Goal: Use online tool/utility: Utilize a website feature to perform a specific function

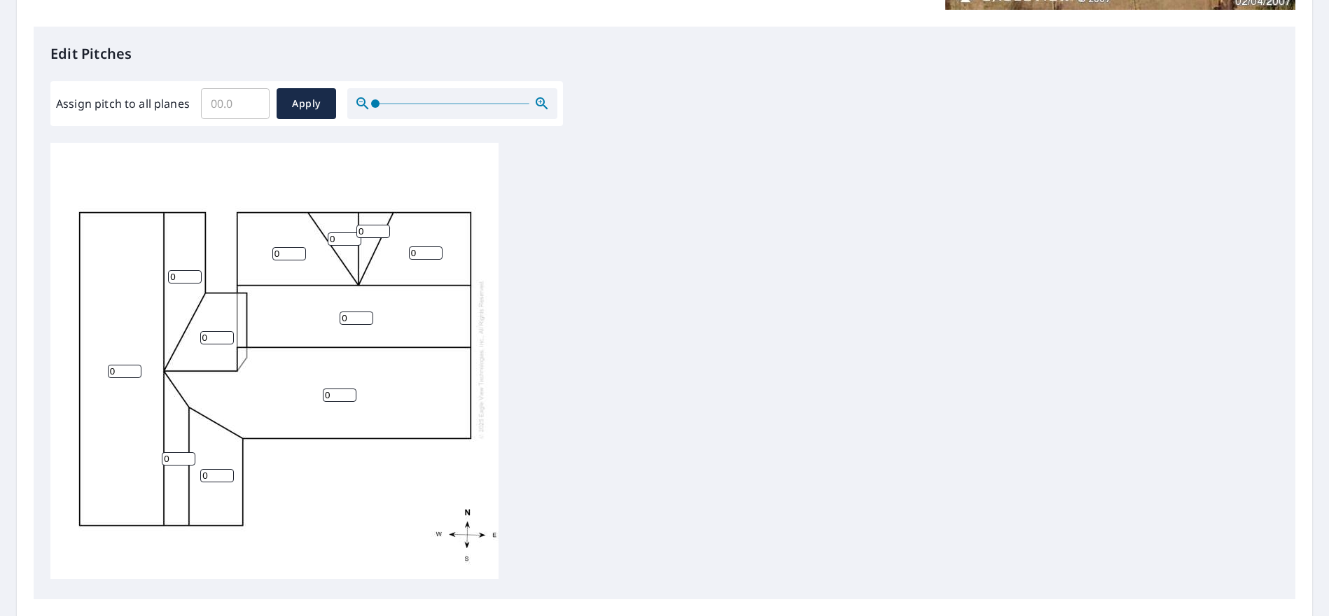
scroll to position [350, 0]
click at [338, 232] on input "0" at bounding box center [345, 238] width 34 height 13
type input "4"
click at [369, 224] on input "0" at bounding box center [373, 230] width 34 height 13
type input "4"
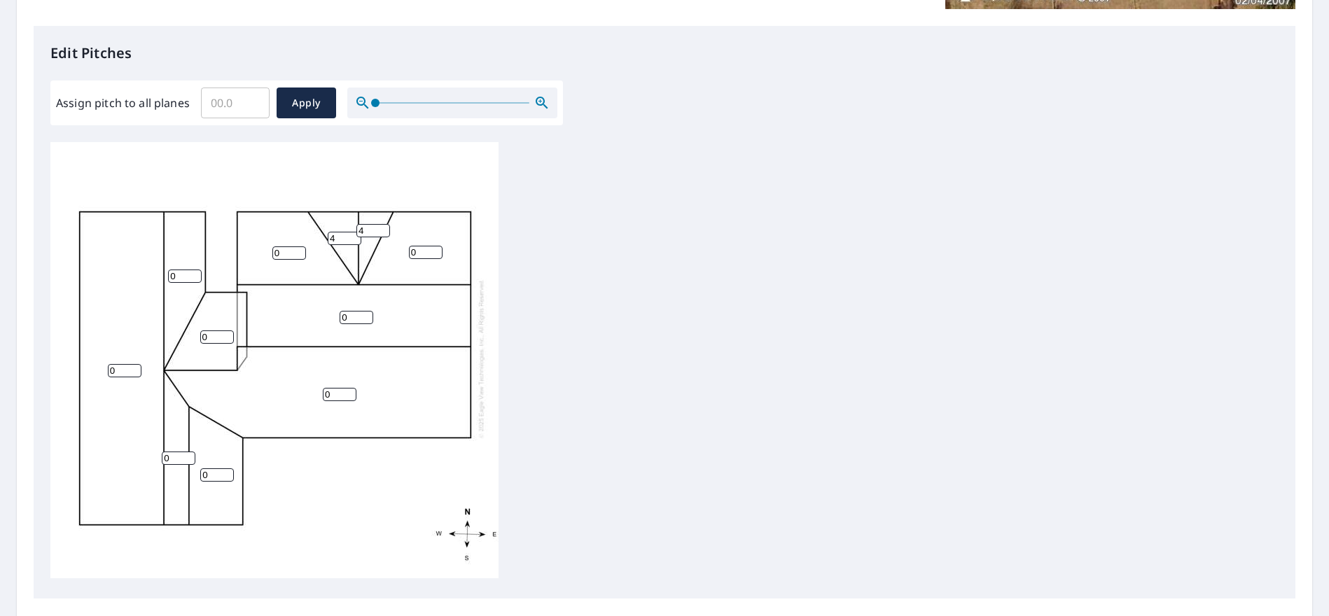
click at [251, 111] on input "Assign pitch to all planes" at bounding box center [235, 102] width 69 height 39
type input "10"
click at [307, 107] on span "Apply" at bounding box center [306, 104] width 37 height 18
type input "10"
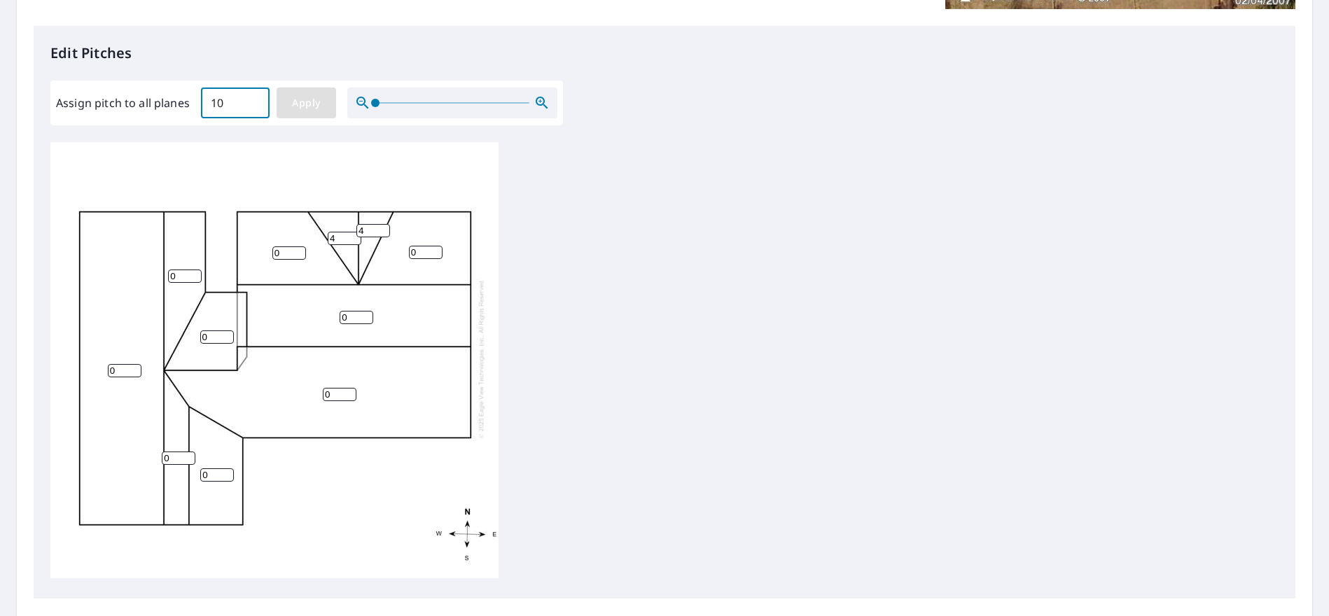
type input "10"
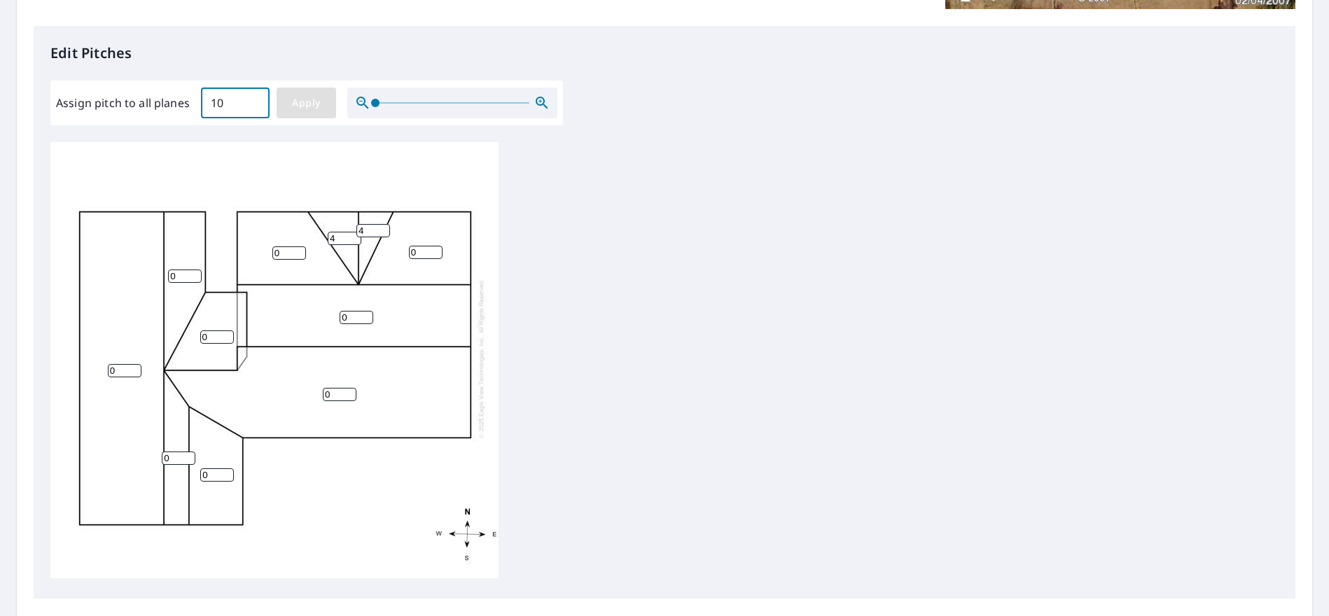
type input "10"
drag, startPoint x: 345, startPoint y: 227, endPoint x: 290, endPoint y: 222, distance: 55.5
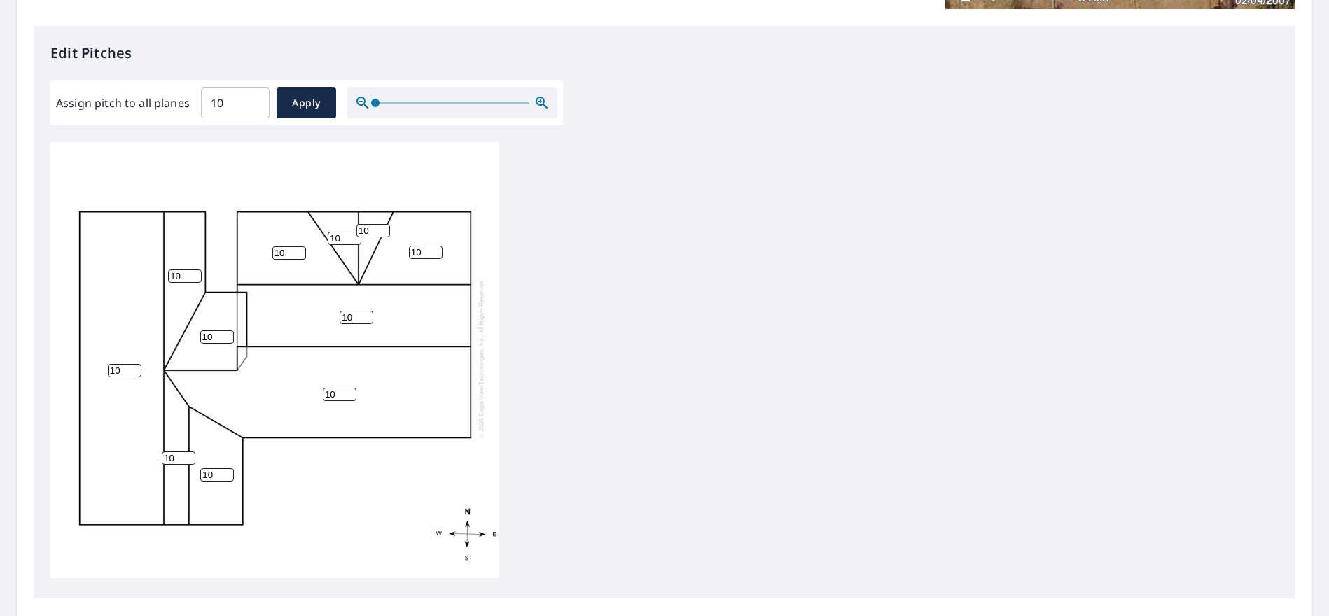
click at [290, 222] on div "10 10 10 10 10 10 10 10 10 10 10" at bounding box center [274, 359] width 448 height 440
type input "4"
drag, startPoint x: 370, startPoint y: 218, endPoint x: 349, endPoint y: 216, distance: 21.1
click at [349, 216] on div "10 10 10 10 10 10 10 10 10 4 10" at bounding box center [274, 359] width 448 height 440
type input "4"
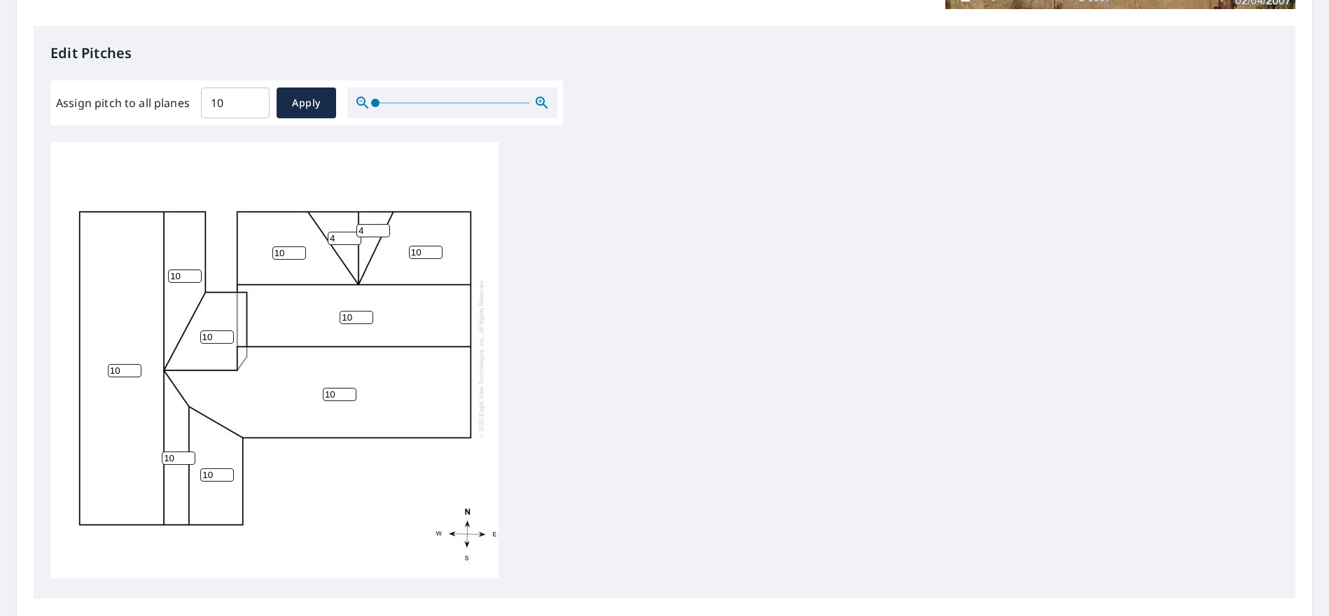
click at [722, 354] on div "10 10 10 10 10 10 10 10 10 4 4" at bounding box center [664, 362] width 1228 height 440
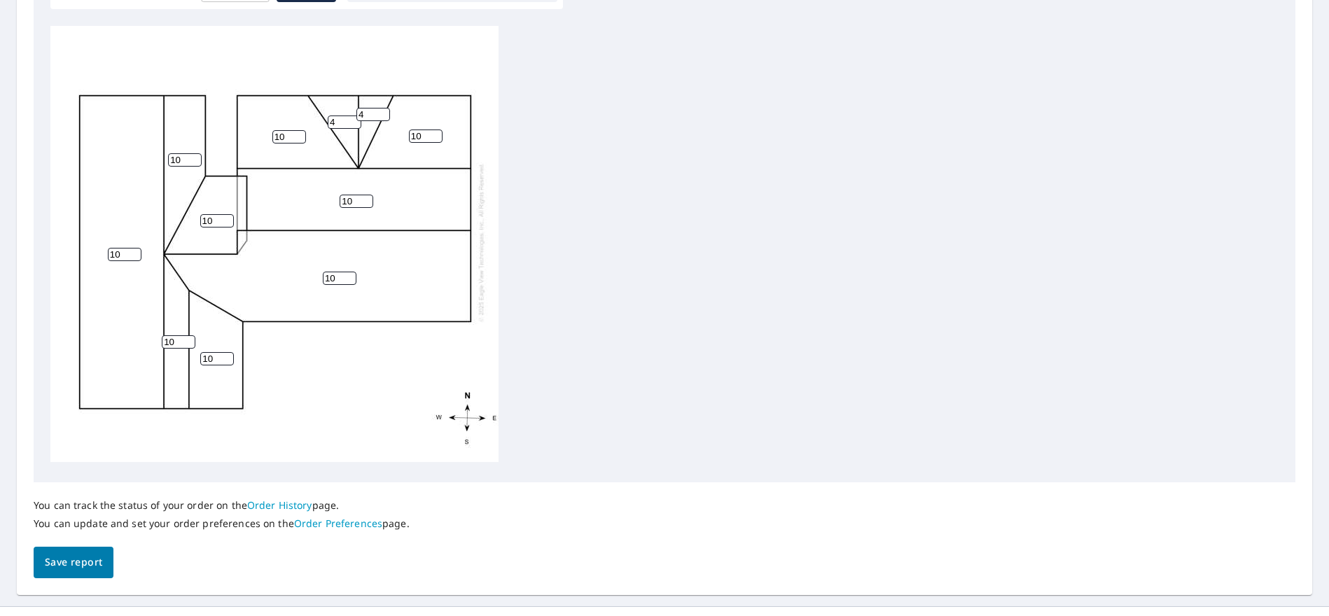
scroll to position [492, 0]
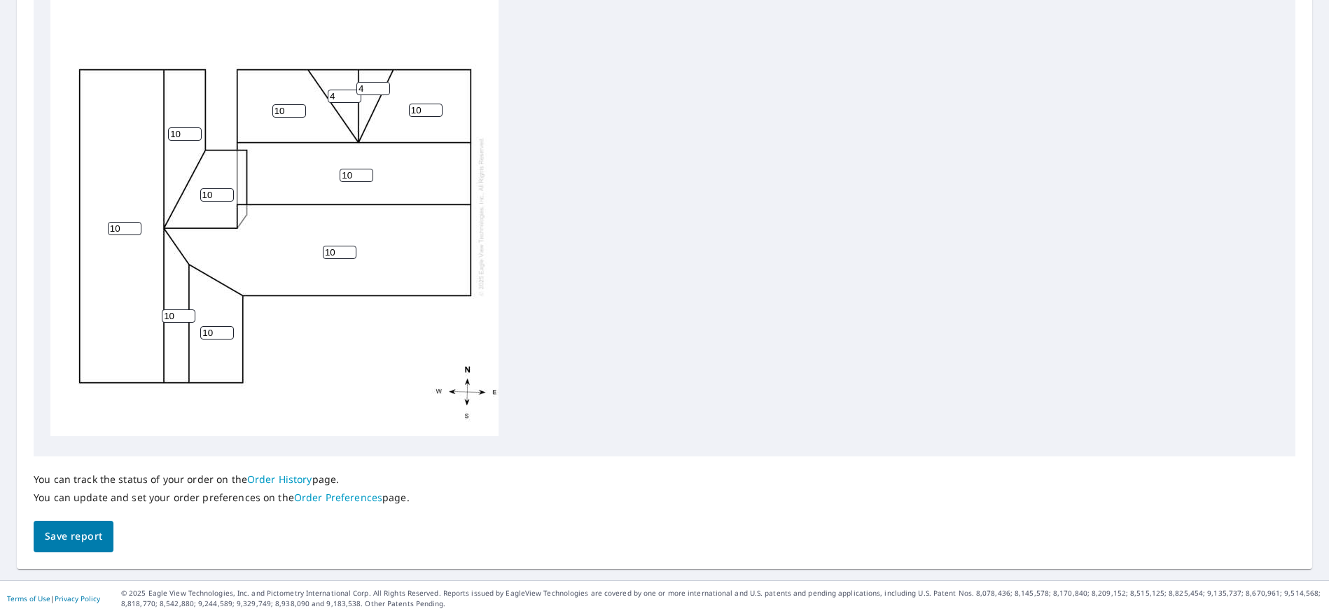
click at [76, 548] on button "Save report" at bounding box center [74, 537] width 80 height 32
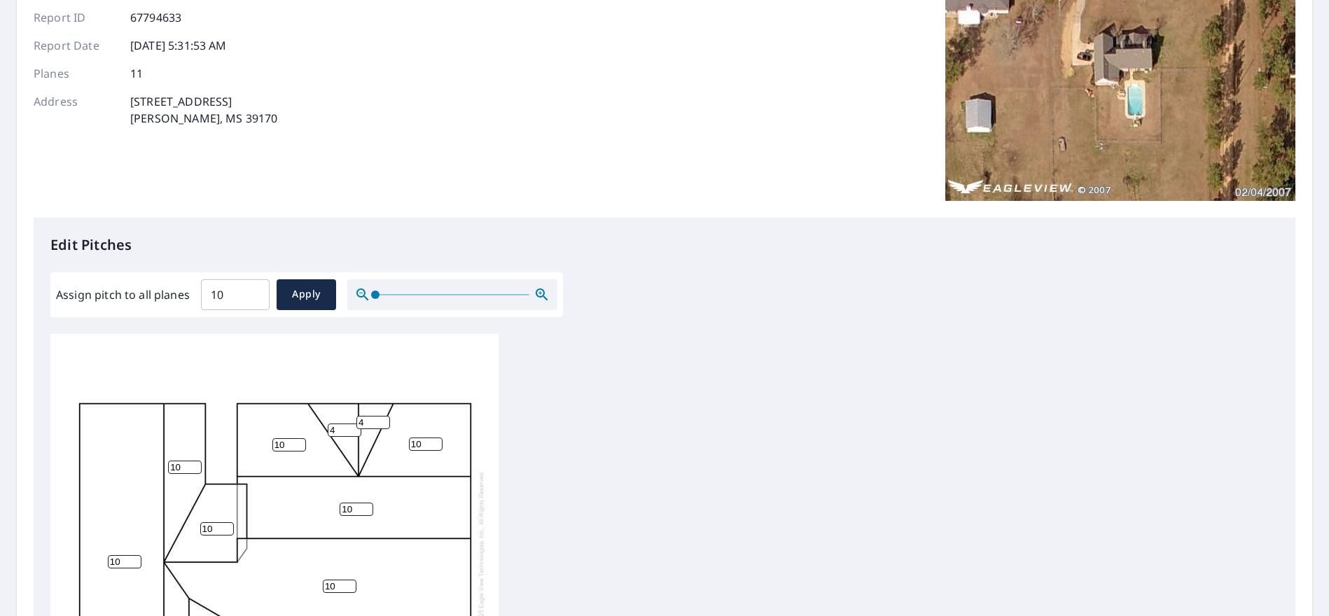
scroll to position [210, 0]
click at [237, 301] on input "10" at bounding box center [235, 293] width 69 height 39
click at [289, 299] on span "Apply" at bounding box center [306, 294] width 37 height 18
type input "10"
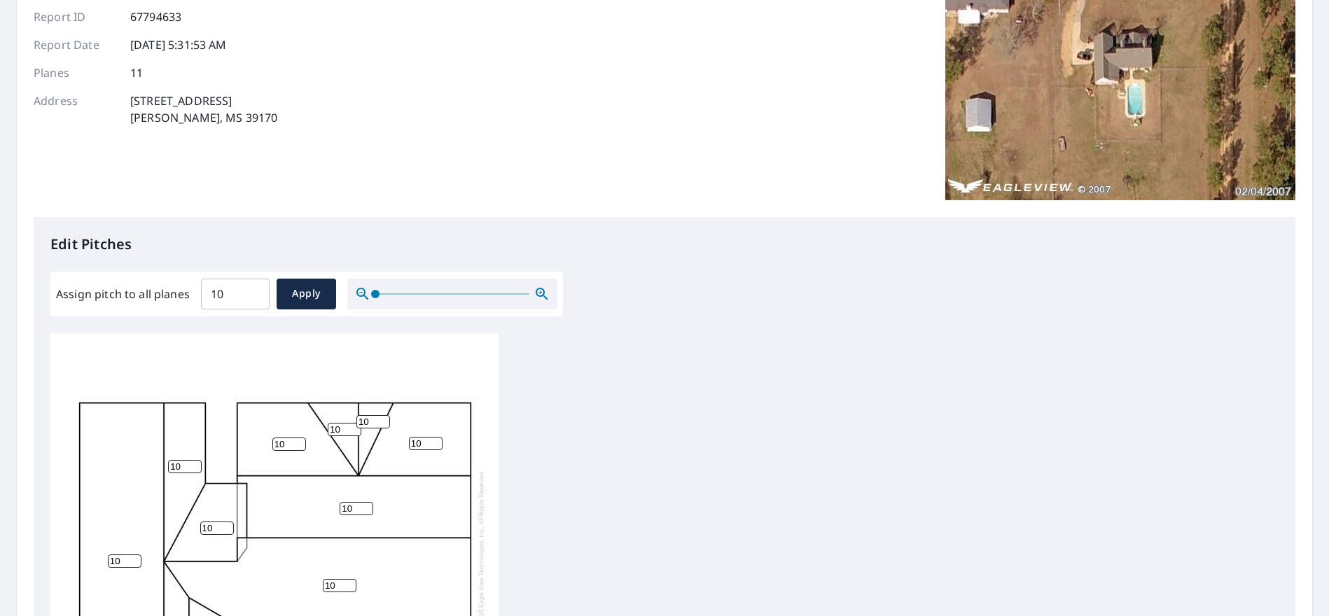
click at [288, 438] on input "10" at bounding box center [289, 444] width 34 height 13
type input "1"
type input "4"
drag, startPoint x: 423, startPoint y: 430, endPoint x: 398, endPoint y: 431, distance: 24.5
click at [398, 431] on div "10 10 10 4 10 10 10 10 10 10 10" at bounding box center [274, 550] width 448 height 440
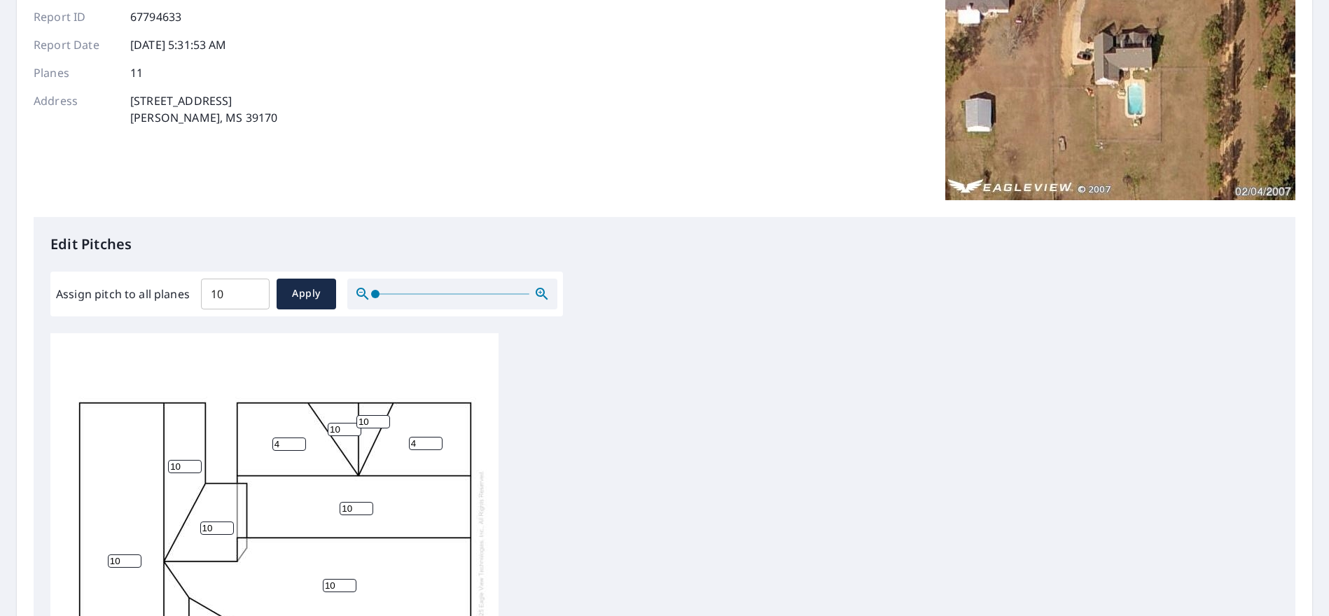
type input "4"
click at [543, 401] on div "10 10 10 4 4 10 10 10 10 10 10" at bounding box center [664, 553] width 1228 height 440
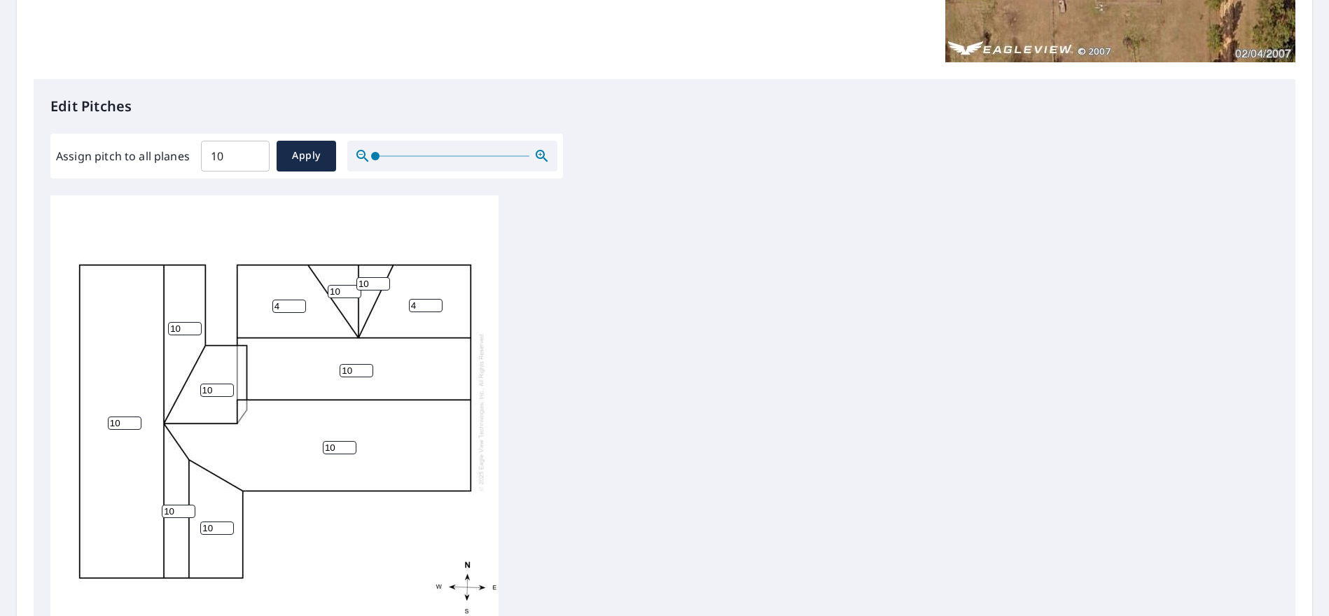
scroll to position [490, 0]
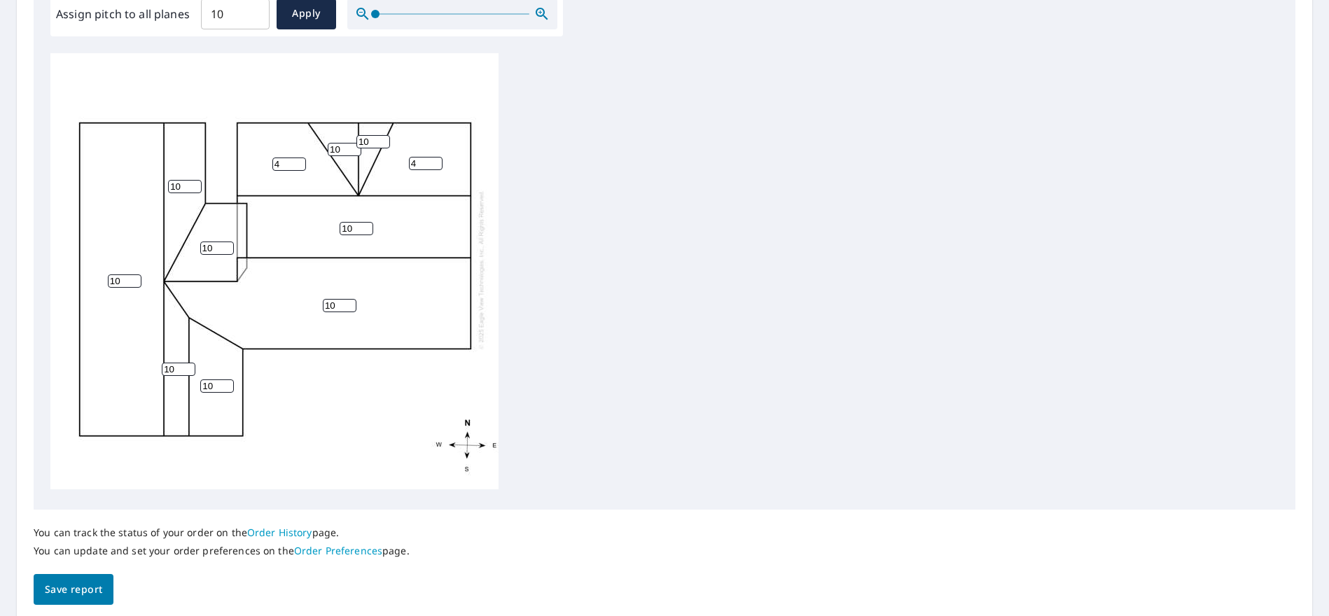
click at [85, 589] on span "Save report" at bounding box center [73, 590] width 57 height 18
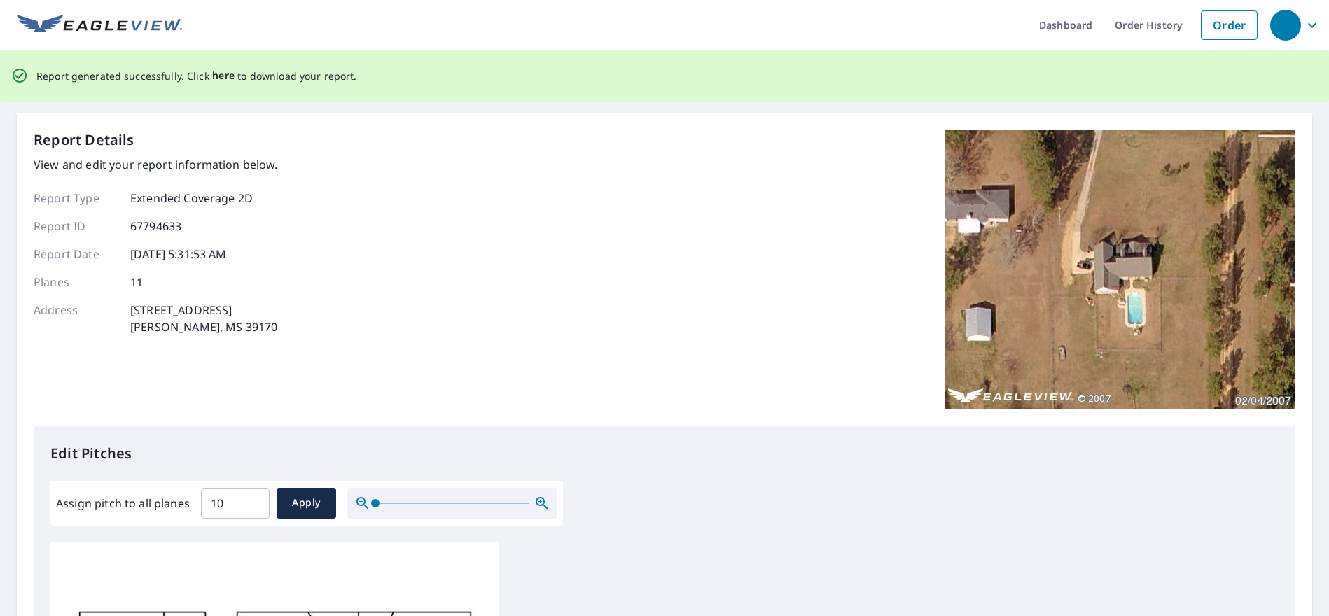
scroll to position [0, 0]
click at [224, 76] on span "here" at bounding box center [223, 77] width 23 height 18
